Goal: Navigation & Orientation: Find specific page/section

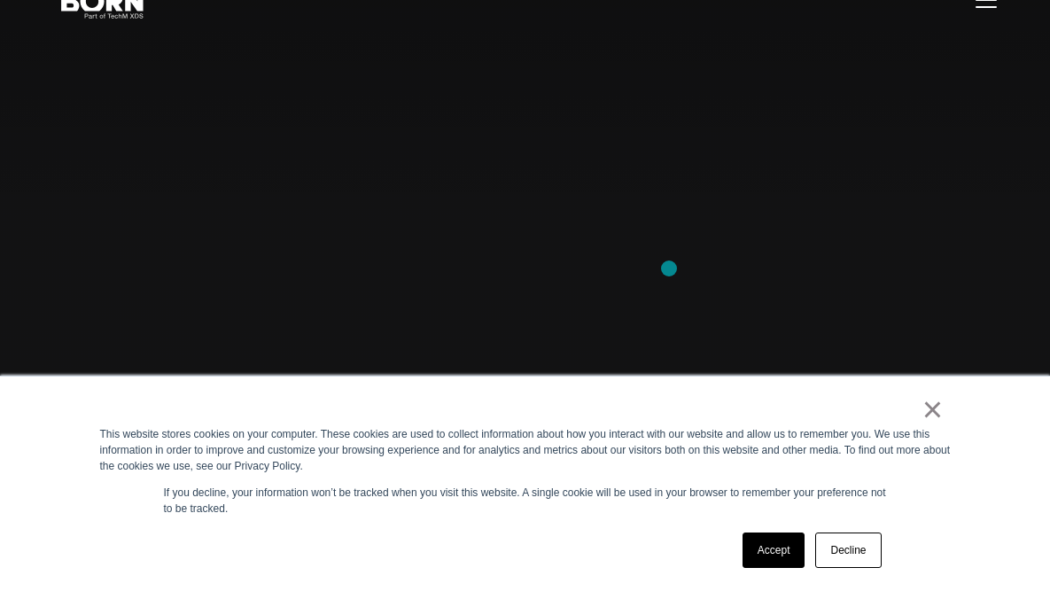
scroll to position [84, 0]
click at [932, 412] on link "×" at bounding box center [932, 409] width 21 height 16
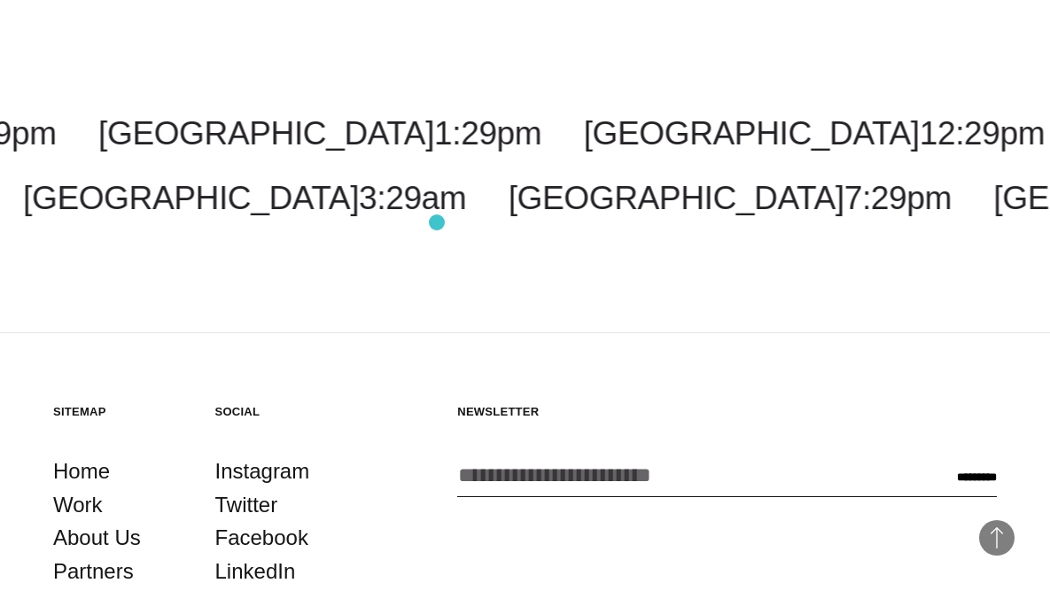
scroll to position [4347, 0]
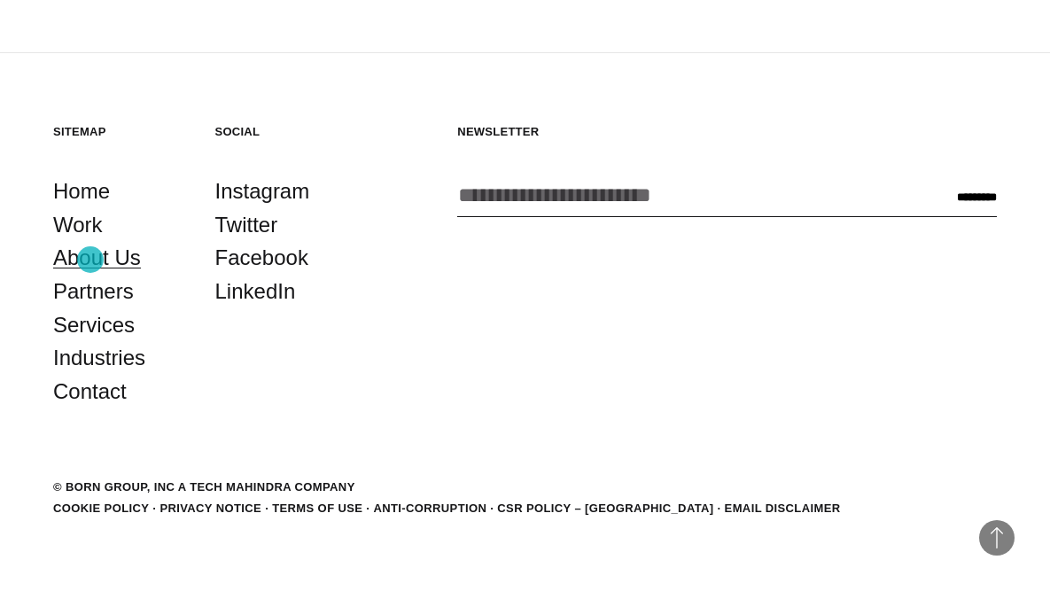
click at [90, 260] on link "About Us" at bounding box center [97, 258] width 88 height 34
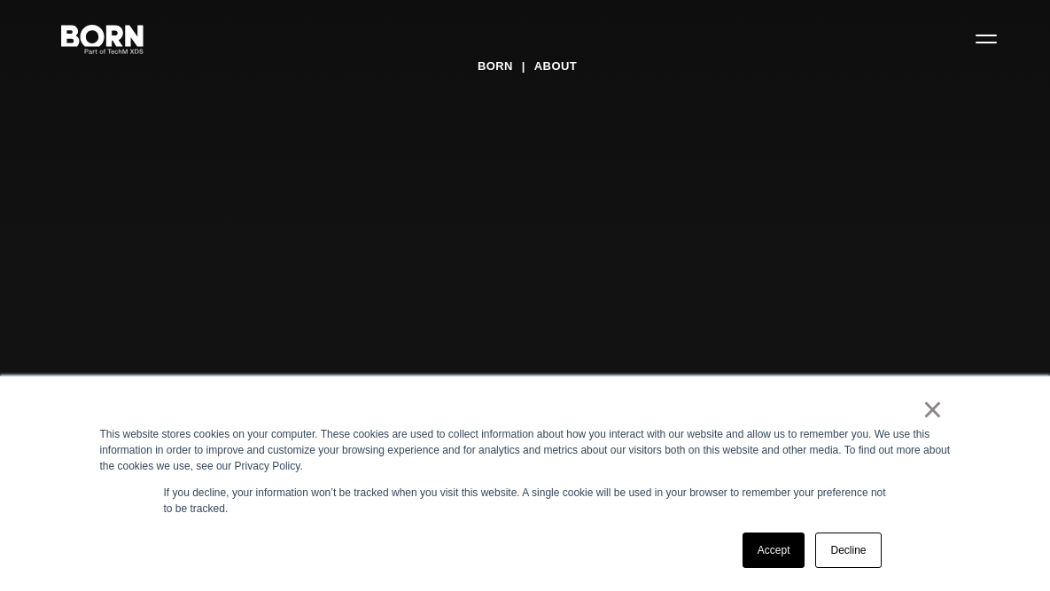
scroll to position [58, 0]
click at [864, 554] on link "Decline" at bounding box center [848, 550] width 66 height 35
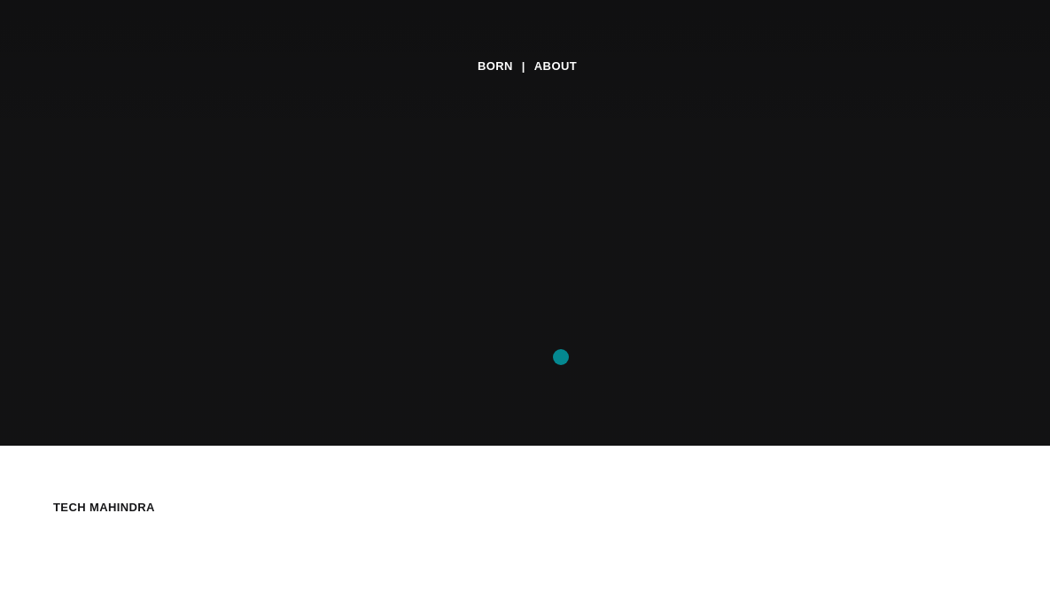
scroll to position [0, 0]
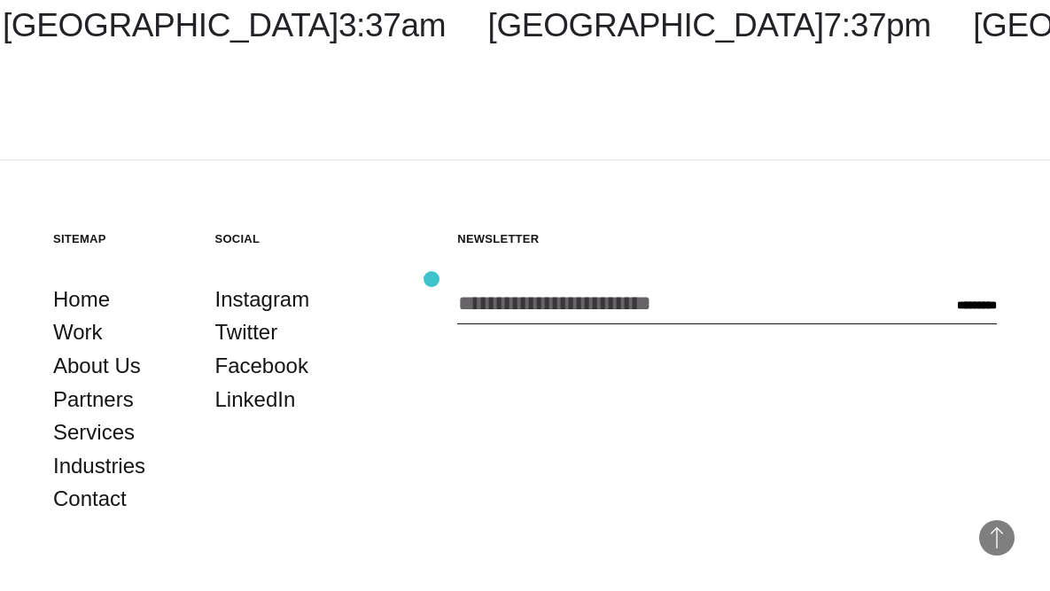
scroll to position [1871, 0]
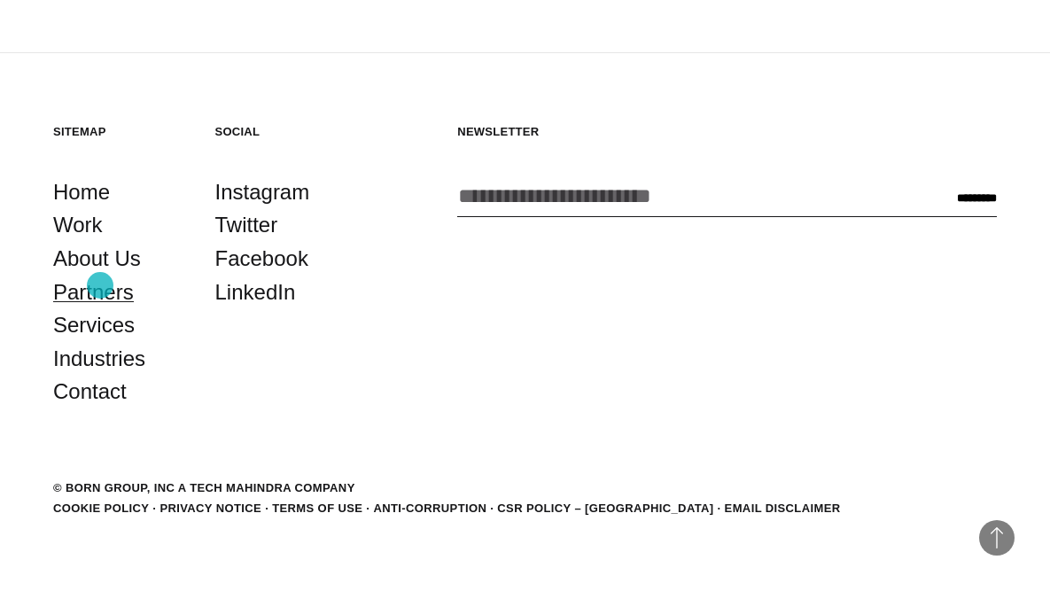
click at [100, 285] on link "Partners" at bounding box center [93, 293] width 81 height 34
